Goal: Navigation & Orientation: Find specific page/section

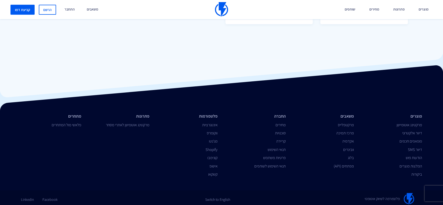
scroll to position [508, 0]
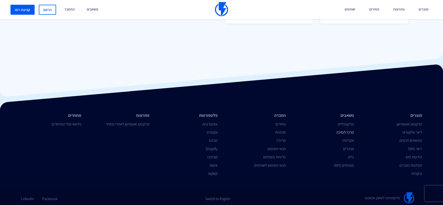
click at [348, 131] on link "מרכז תמיכה" at bounding box center [345, 131] width 18 height 5
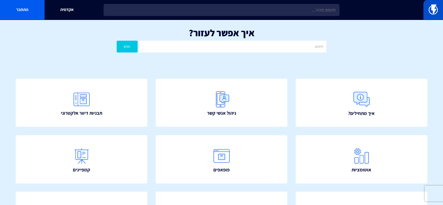
click at [441, 8] on link at bounding box center [433, 10] width 20 height 20
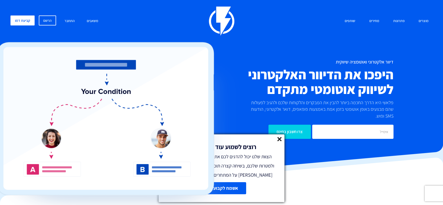
click at [281, 139] on icon at bounding box center [279, 139] width 4 height 4
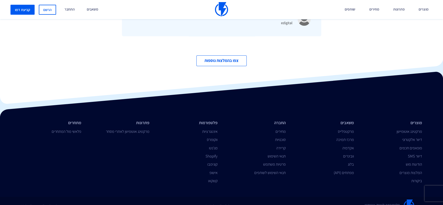
scroll to position [1829, 0]
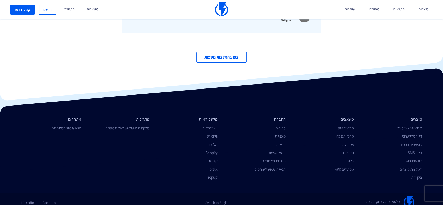
click at [42, 4] on li "הרשם" at bounding box center [47, 9] width 17 height 19
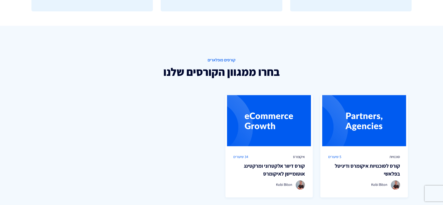
scroll to position [510, 0]
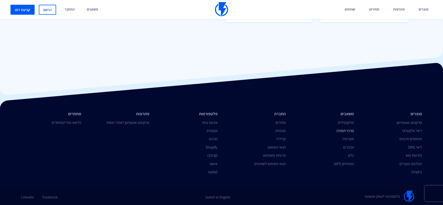
click at [350, 130] on link "מרכז תמיכה" at bounding box center [345, 130] width 18 height 5
